Goal: Navigation & Orientation: Find specific page/section

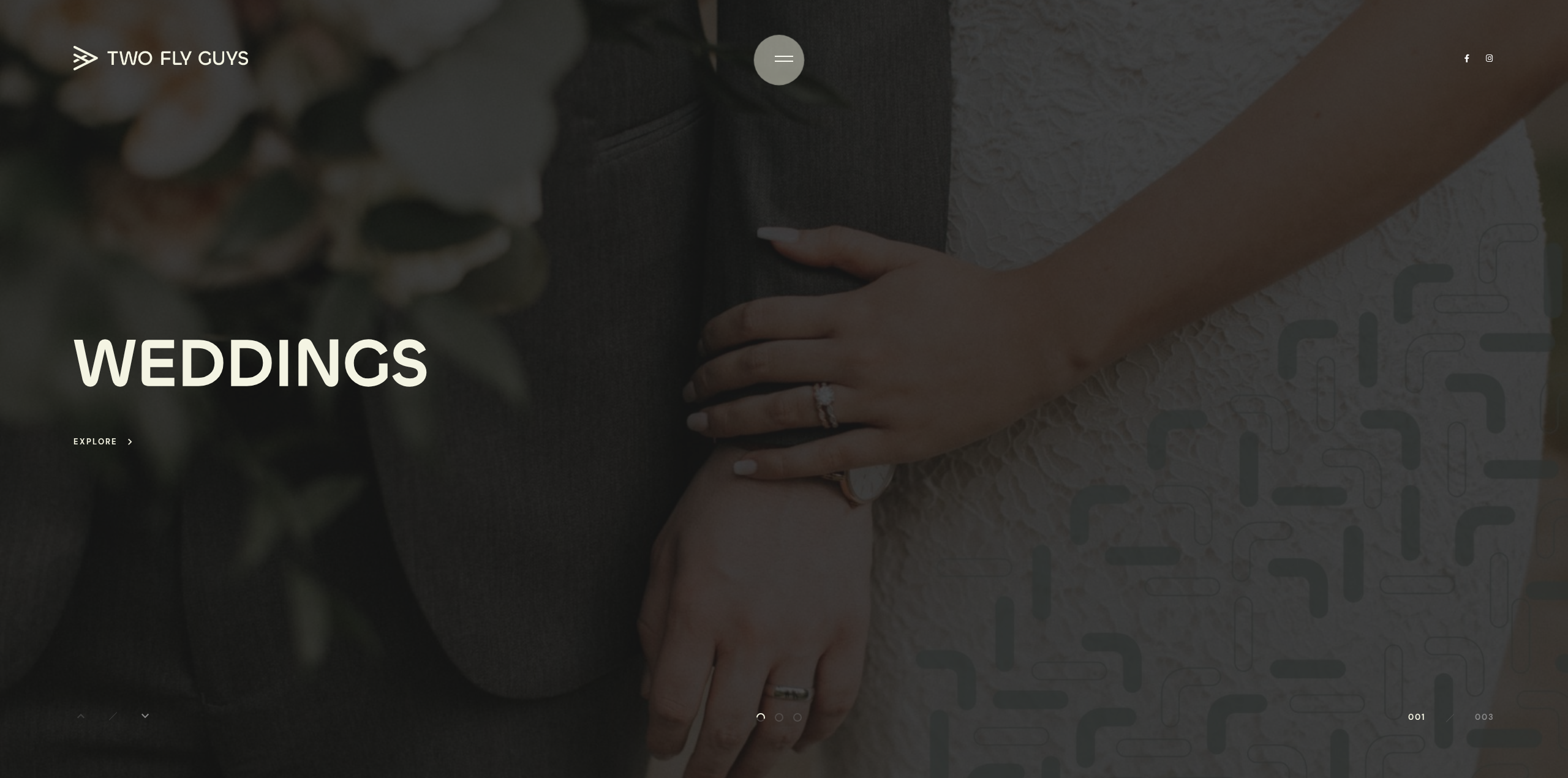
click at [778, 60] on div at bounding box center [784, 58] width 18 height 12
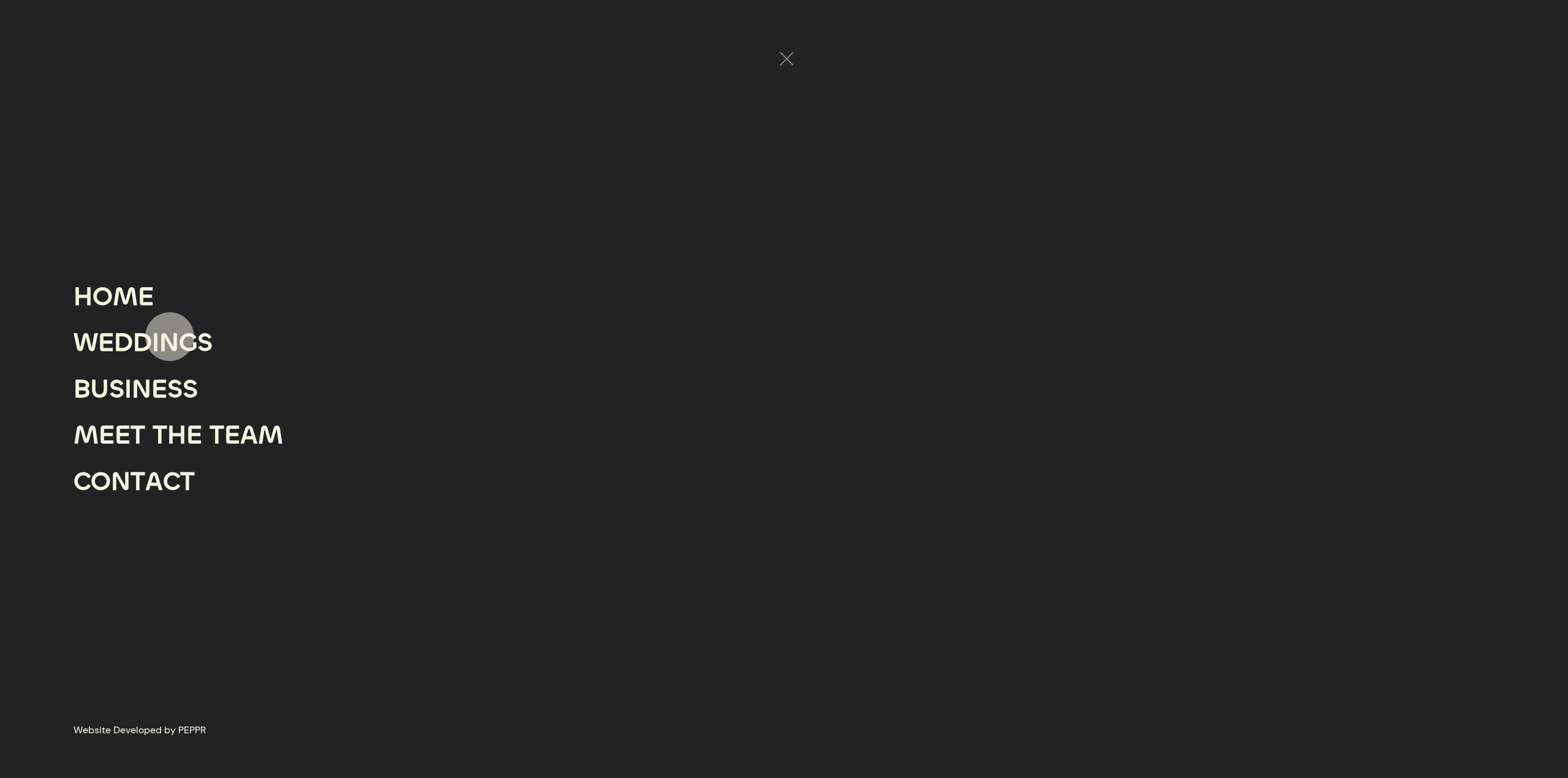
click at [170, 337] on div "N" at bounding box center [169, 343] width 20 height 46
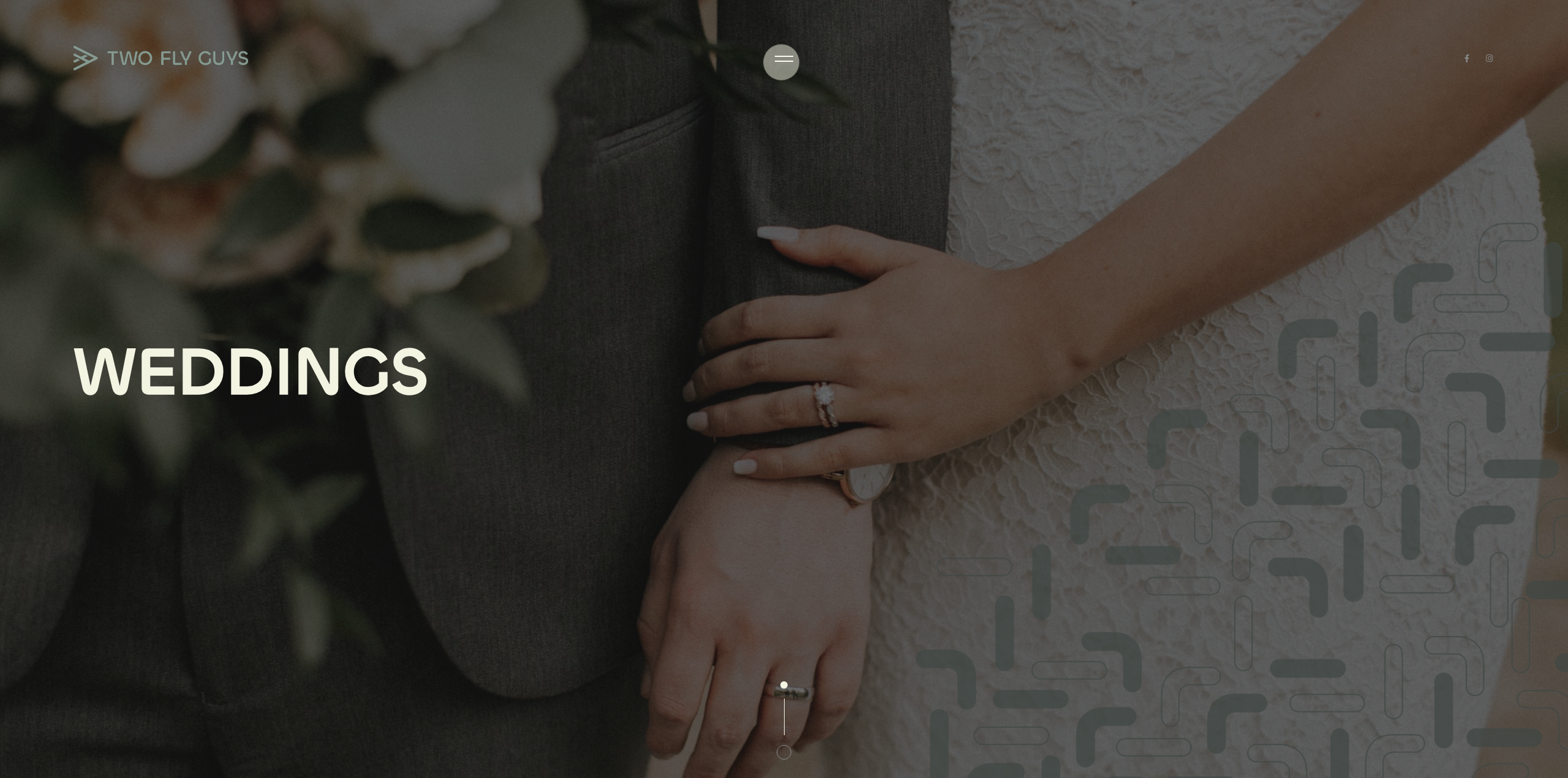
click at [821, 58] on div "W E D D I N G S" at bounding box center [784, 389] width 1568 height 778
click at [786, 57] on div at bounding box center [784, 58] width 18 height 12
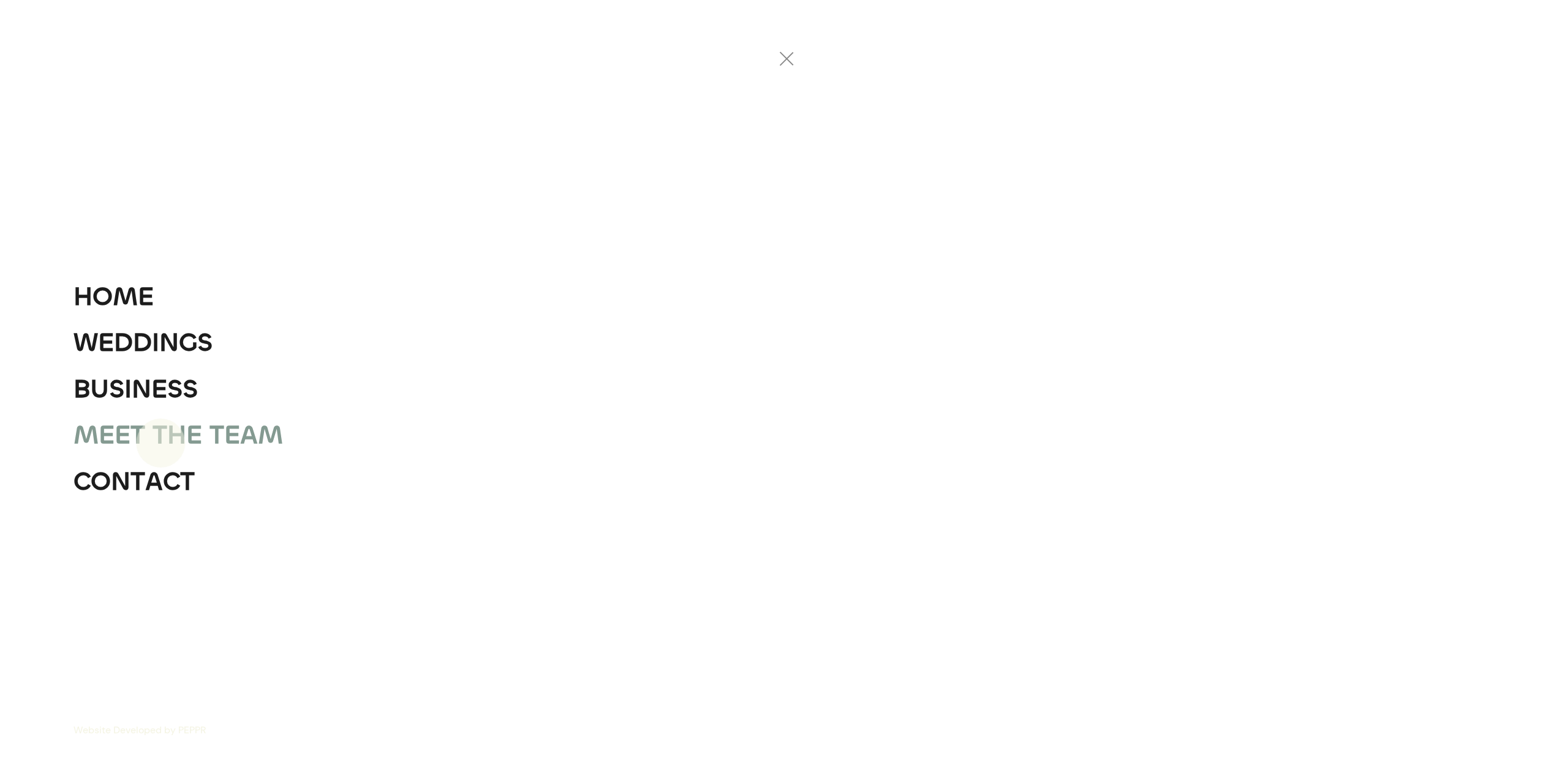
click at [158, 439] on div "T" at bounding box center [160, 435] width 15 height 46
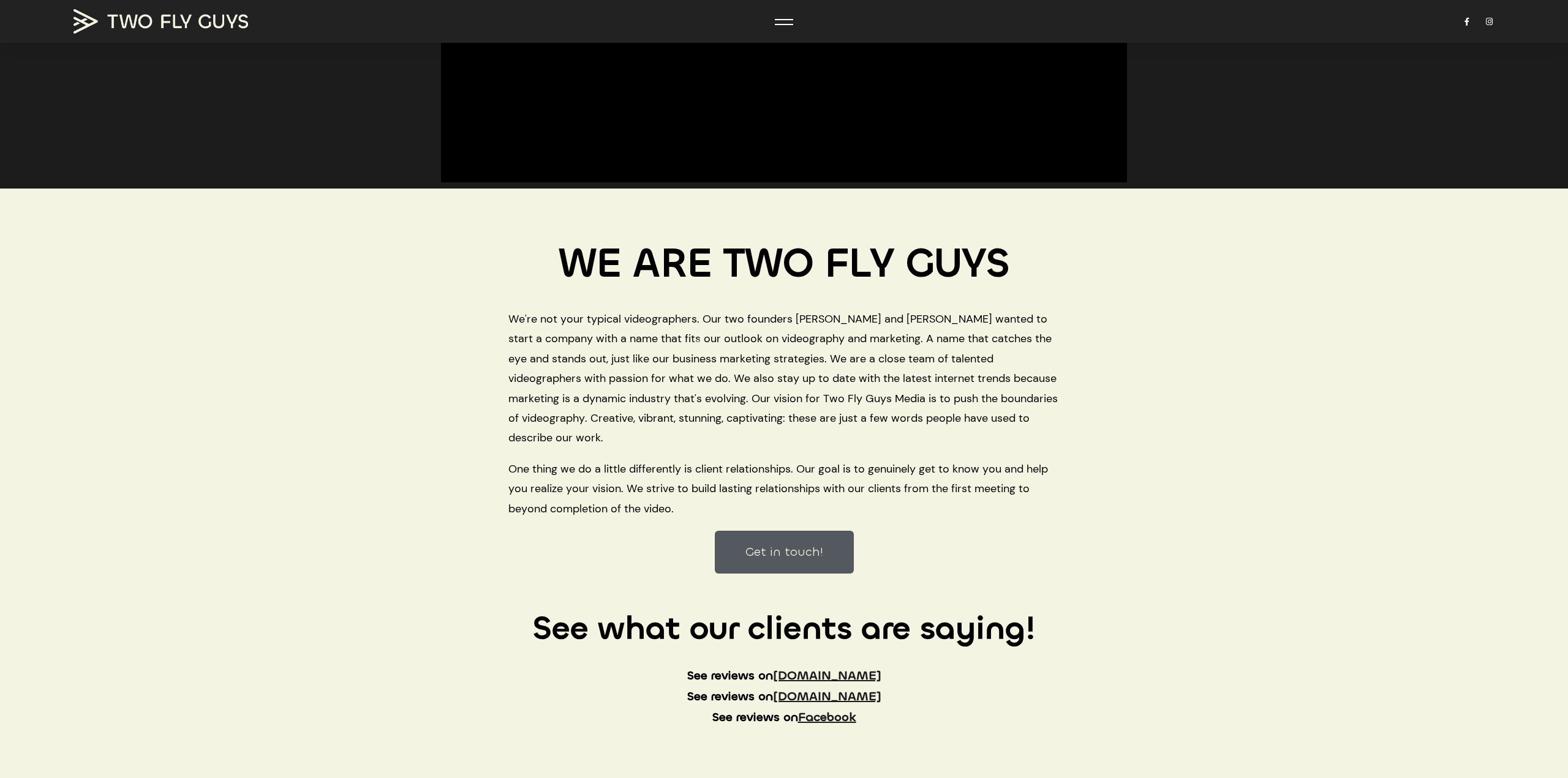
click at [700, 345] on span "We're not your typical videographers. Our two founders [PERSON_NAME] and [PERSO…" at bounding box center [784, 378] width 552 height 139
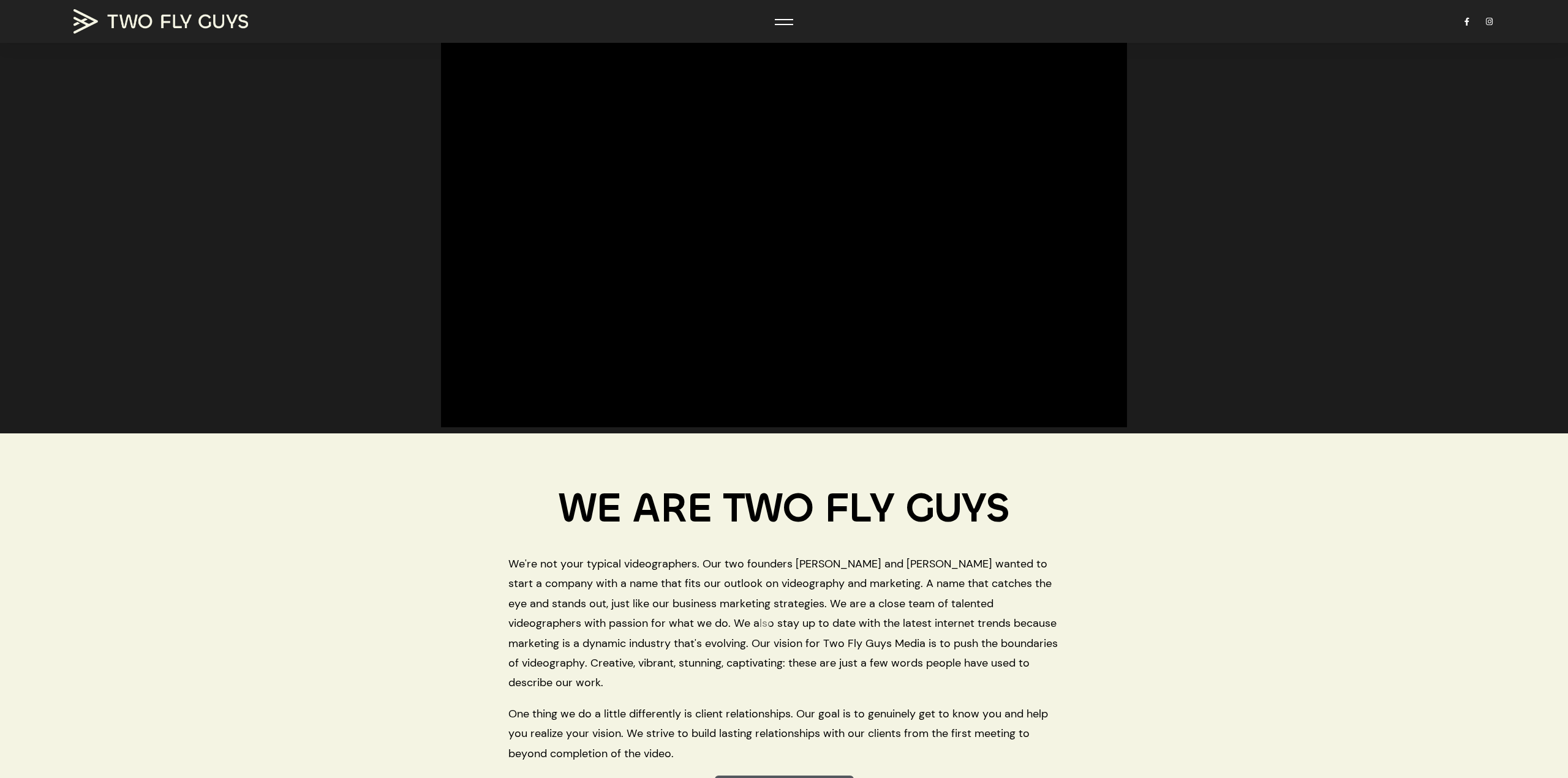
click at [752, 618] on span "We're not your typical videographers. Our two founders [PERSON_NAME] and [PERSO…" at bounding box center [784, 623] width 552 height 139
